Goal: Information Seeking & Learning: Learn about a topic

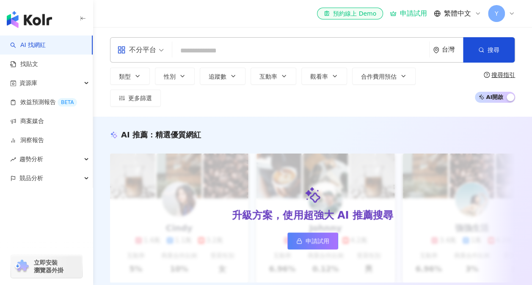
click at [185, 54] on input "search" at bounding box center [300, 51] width 250 height 16
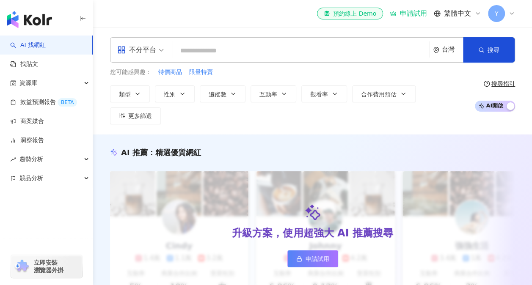
type input "*********"
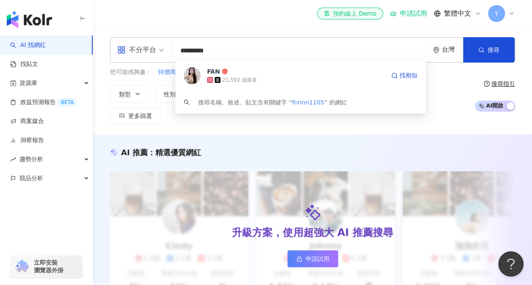
click at [239, 85] on div "FAN 21,592 追蹤者 找相似" at bounding box center [300, 75] width 250 height 30
